Goal: Task Accomplishment & Management: Manage account settings

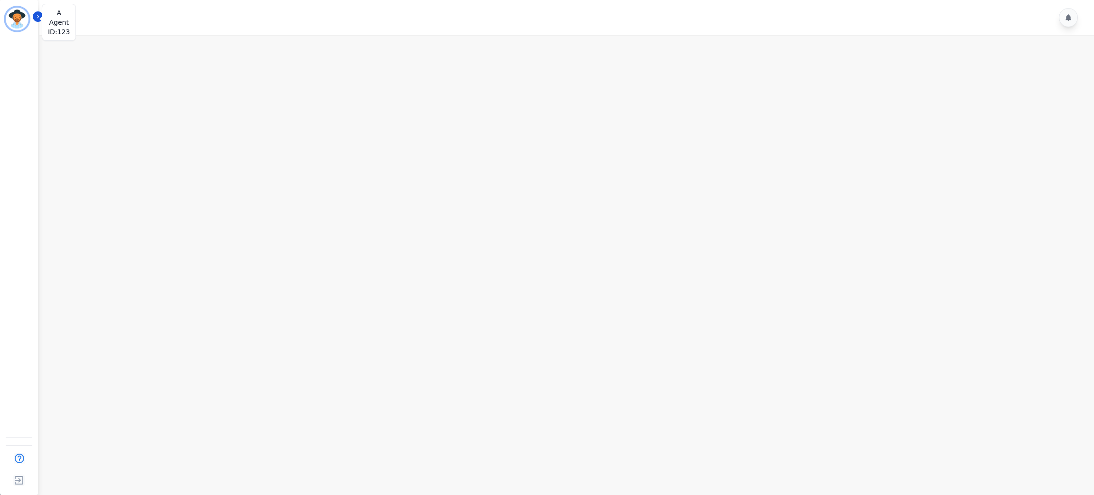
click at [16, 17] on img "Sidebar" at bounding box center [17, 19] width 23 height 23
click at [38, 14] on icon "Sidebar" at bounding box center [38, 16] width 7 height 7
click at [198, 155] on main at bounding box center [565, 282] width 1057 height 495
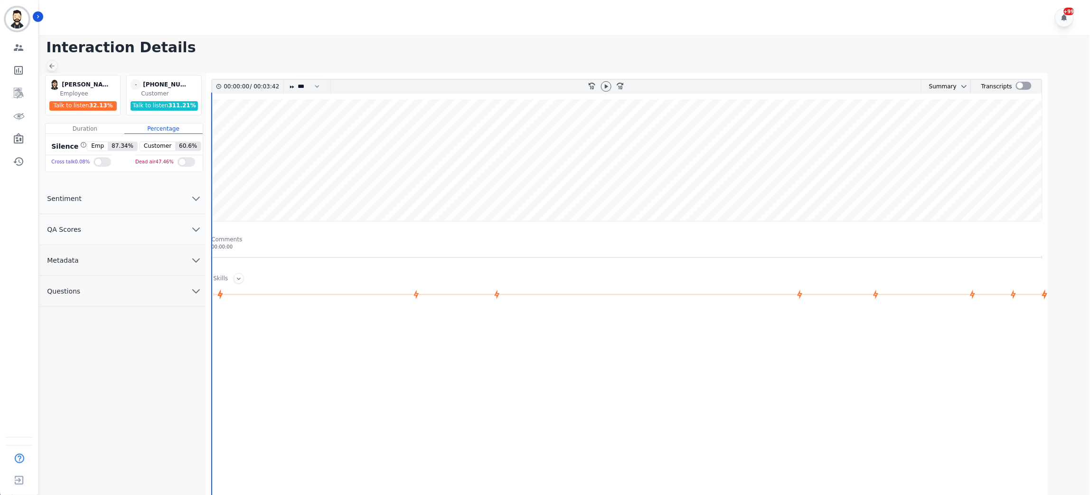
click at [53, 62] on icon at bounding box center [52, 66] width 8 height 8
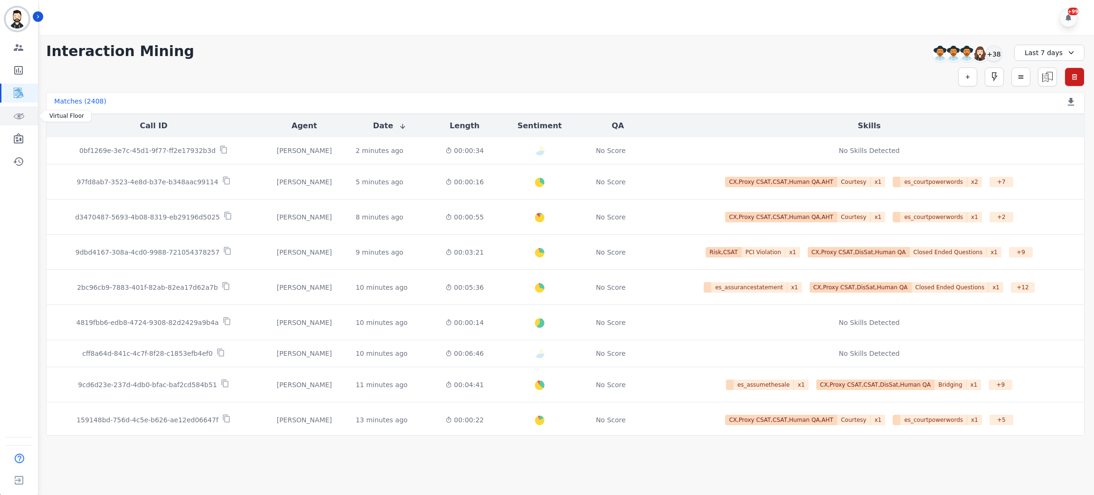
click at [26, 115] on link "Sidebar" at bounding box center [19, 115] width 37 height 19
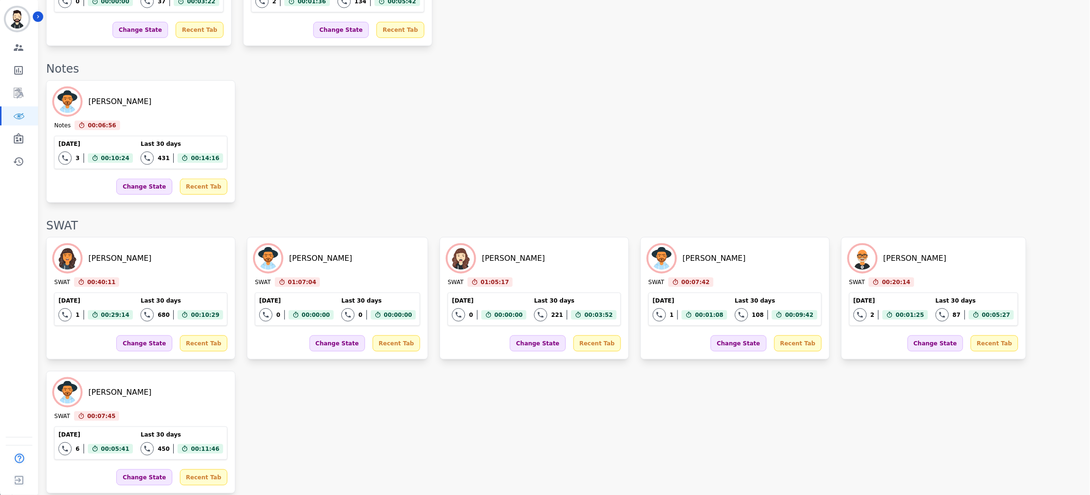
scroll to position [1365, 0]
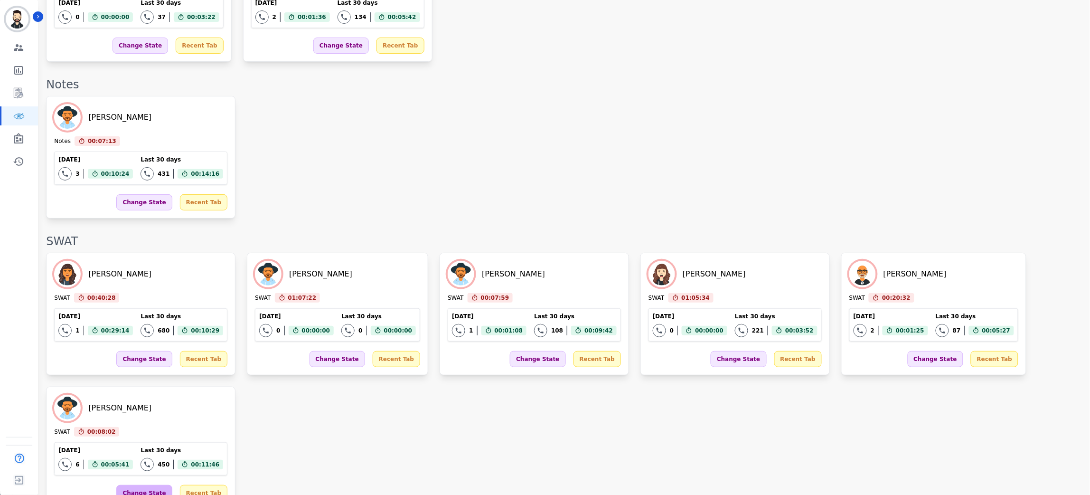
click at [138, 485] on div "Change State" at bounding box center [144, 493] width 56 height 16
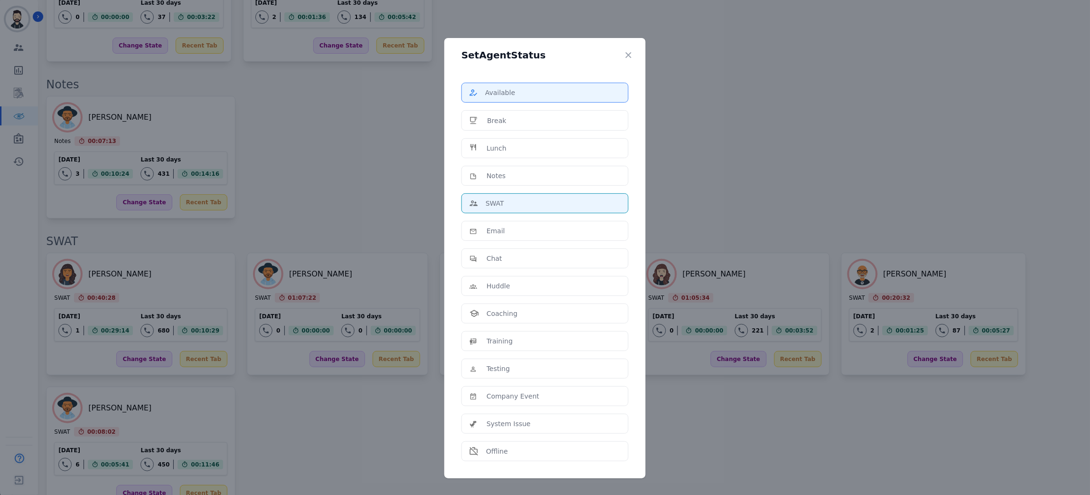
click at [506, 95] on p "Available" at bounding box center [500, 92] width 30 height 9
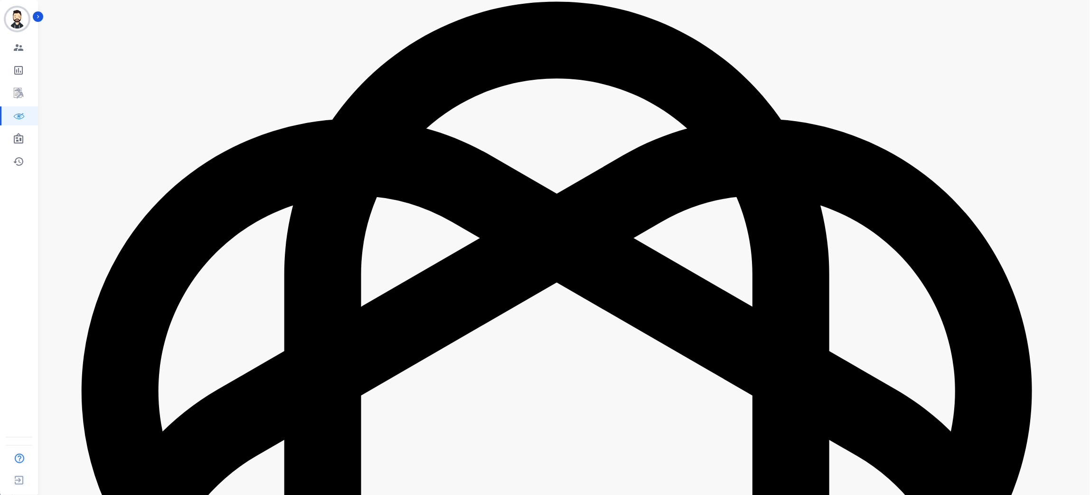
scroll to position [970, 0]
